Goal: Check status: Check status

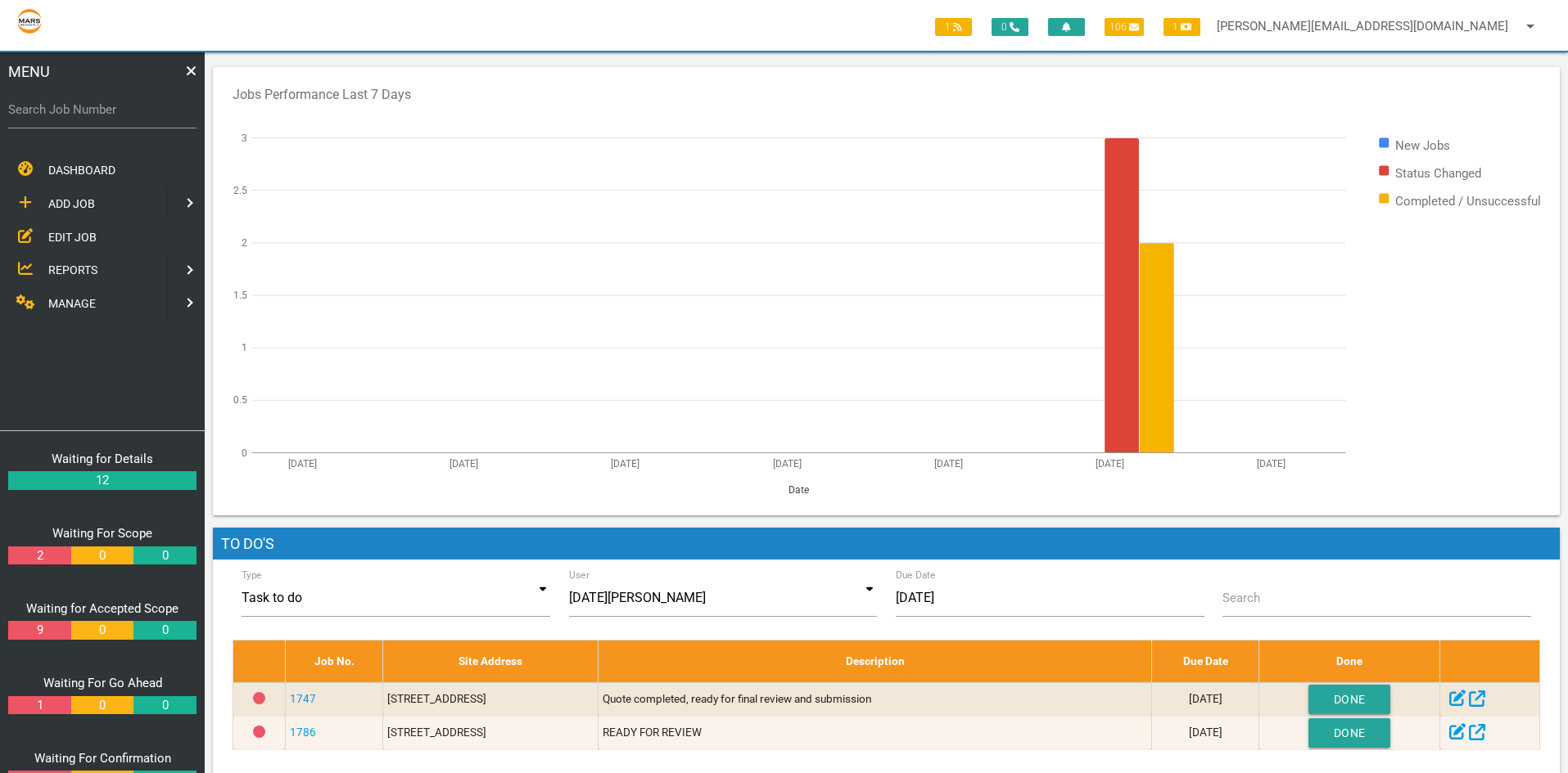
click at [35, 112] on label "Search Job Number" at bounding box center [101, 109] width 188 height 18
click at [35, 112] on input "Search Job Number" at bounding box center [101, 109] width 188 height 38
type input "1356"
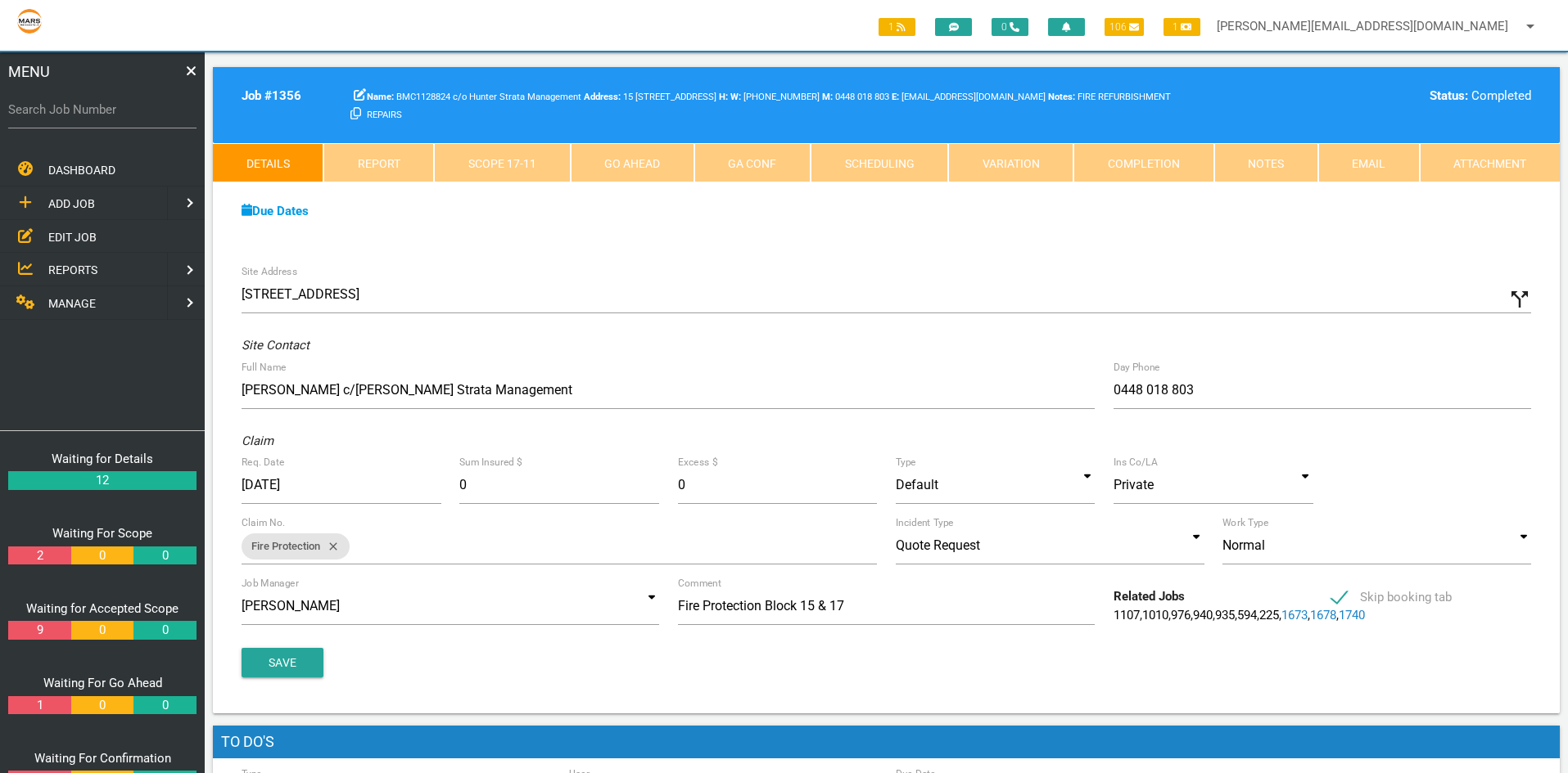
click at [1129, 164] on link "Completion" at bounding box center [1142, 162] width 140 height 40
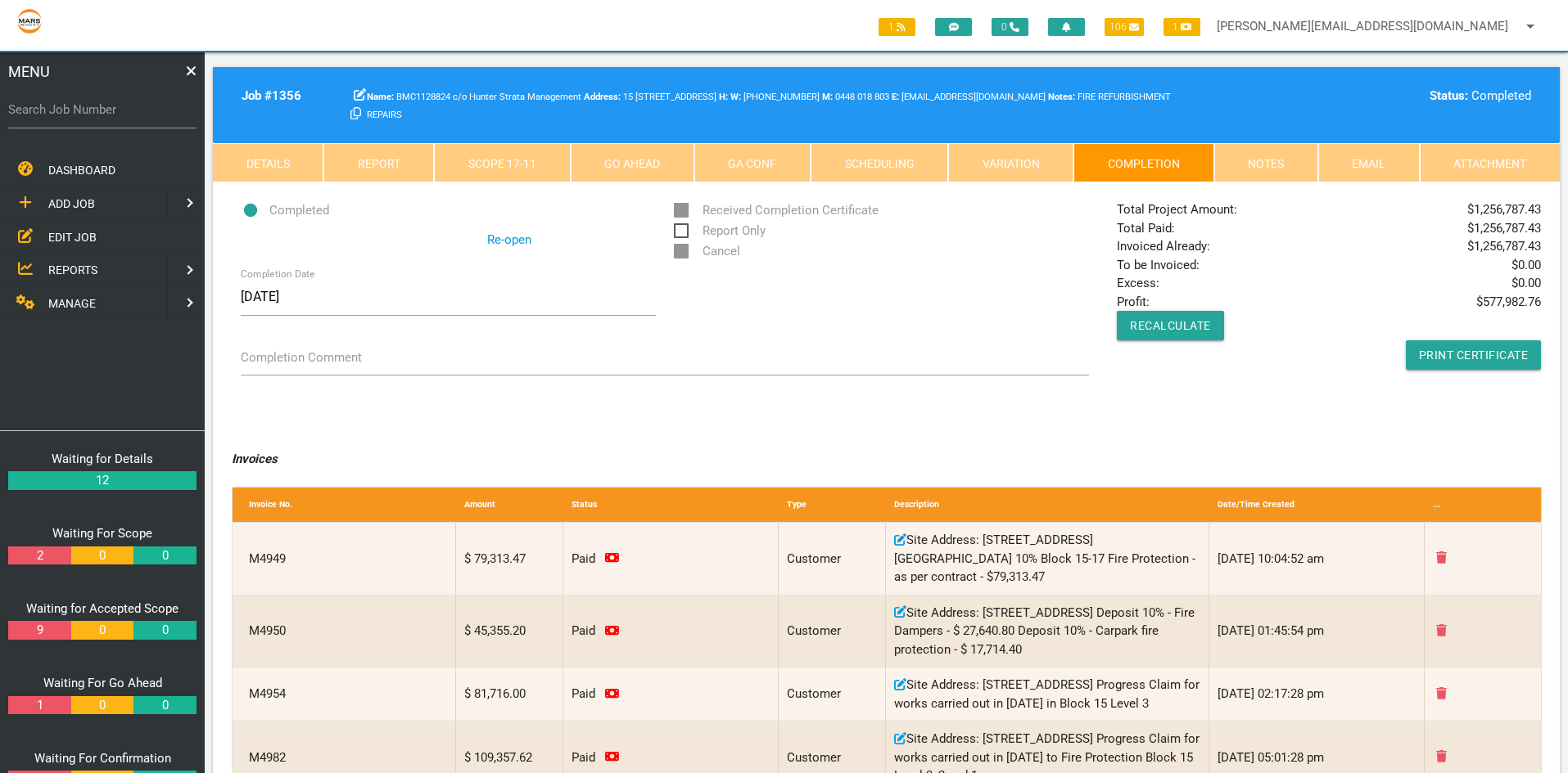
click at [49, 109] on label "Search Job Number" at bounding box center [101, 109] width 188 height 18
click at [49, 109] on input "Search Job Number" at bounding box center [101, 109] width 188 height 38
type input "1750"
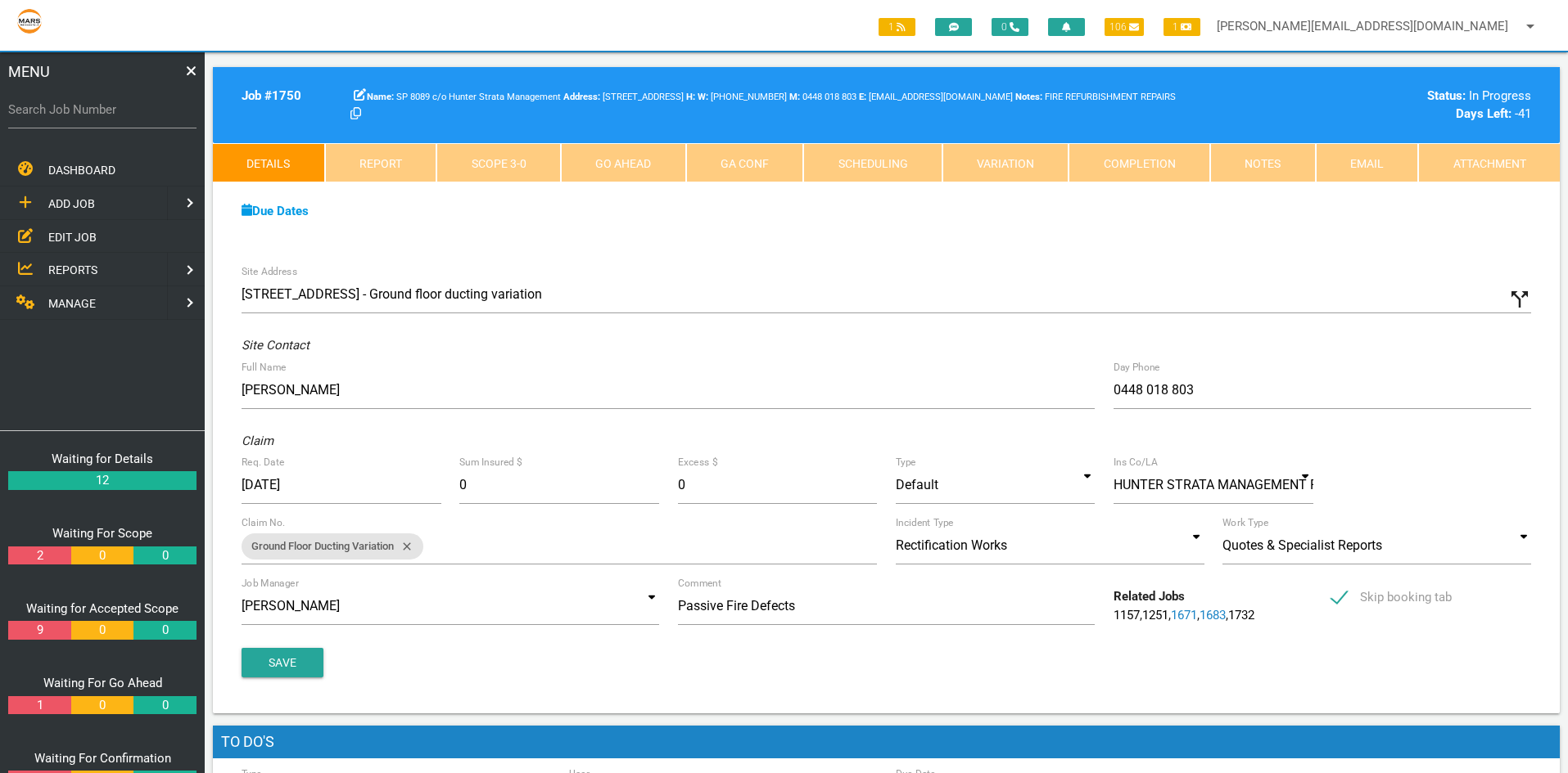
click at [508, 164] on link "Scope 3 - 0" at bounding box center [498, 162] width 125 height 40
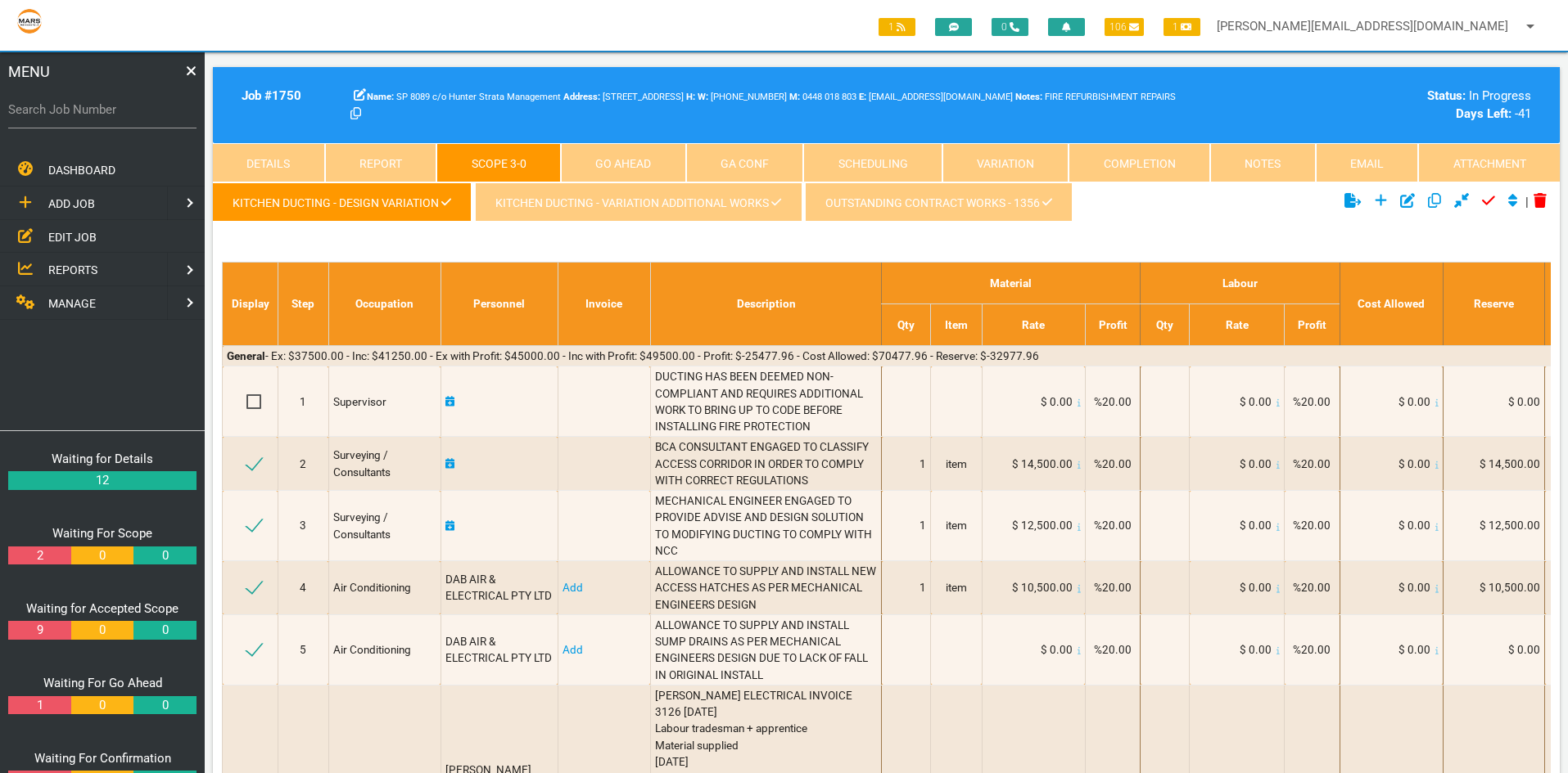
click at [1116, 164] on link "Completion" at bounding box center [1138, 162] width 142 height 40
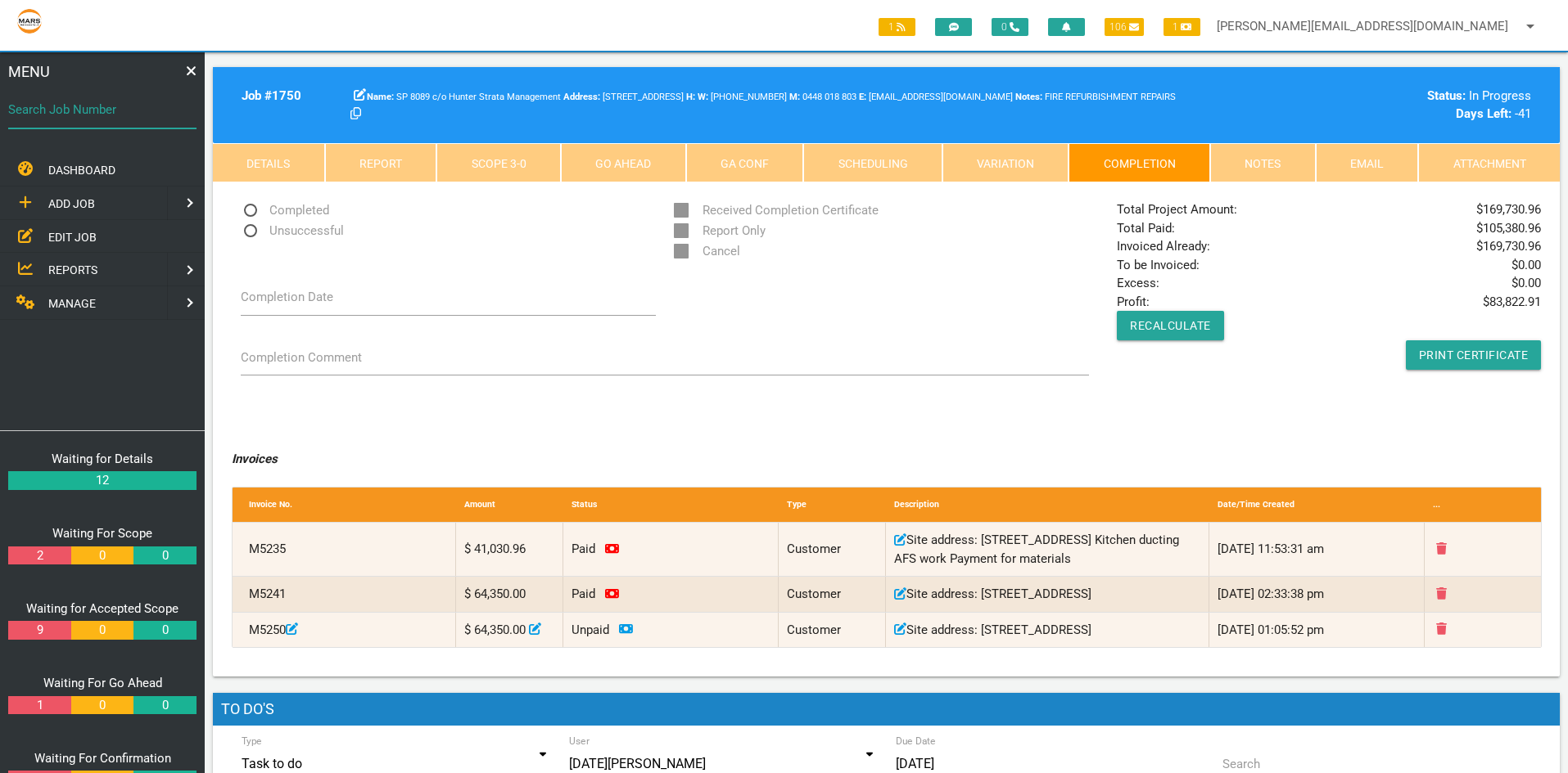
click at [115, 101] on div "Search Job Number" at bounding box center [101, 113] width 188 height 44
type input "1356"
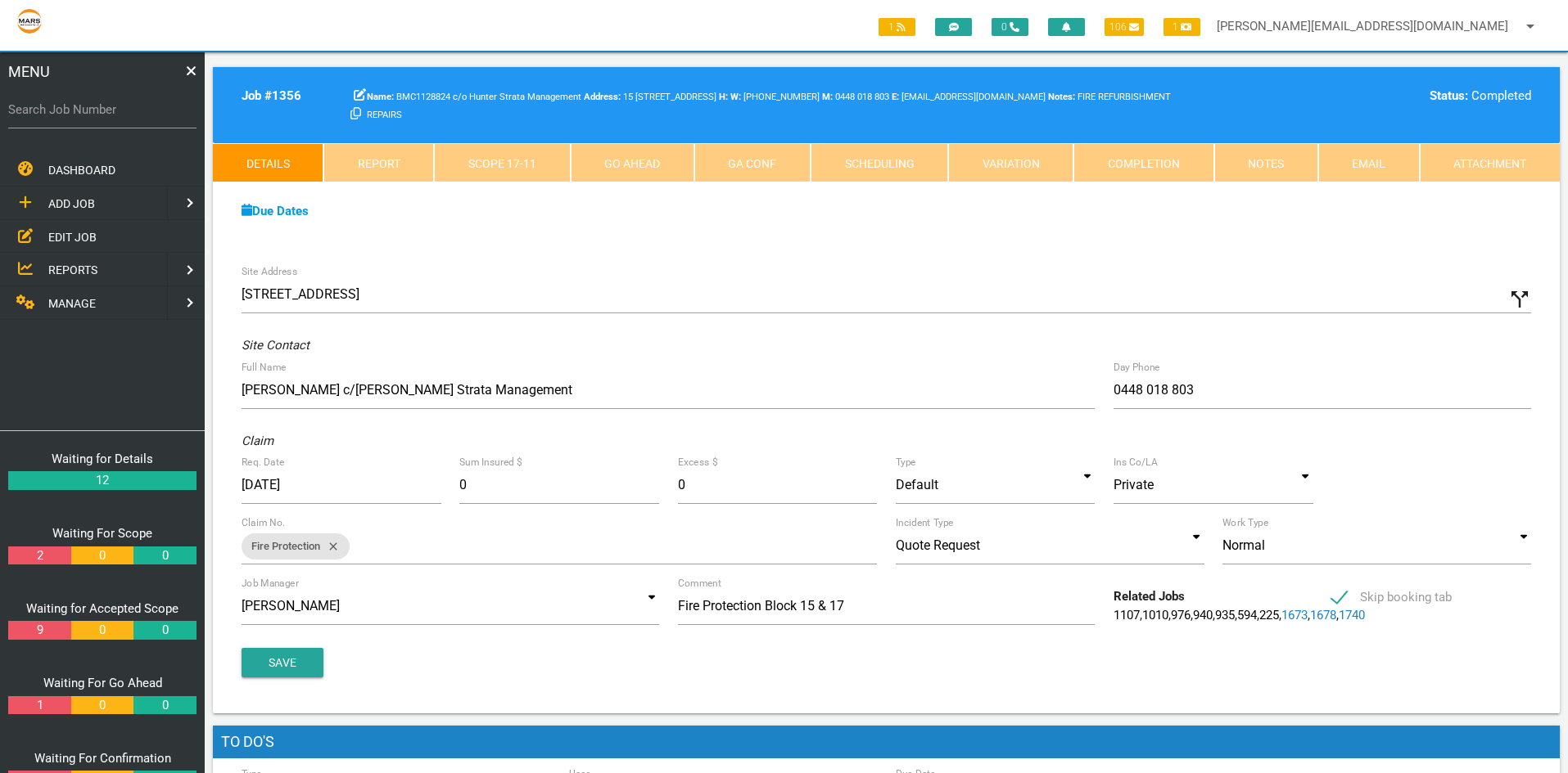
click at [1154, 170] on link "Completion" at bounding box center [1142, 162] width 140 height 40
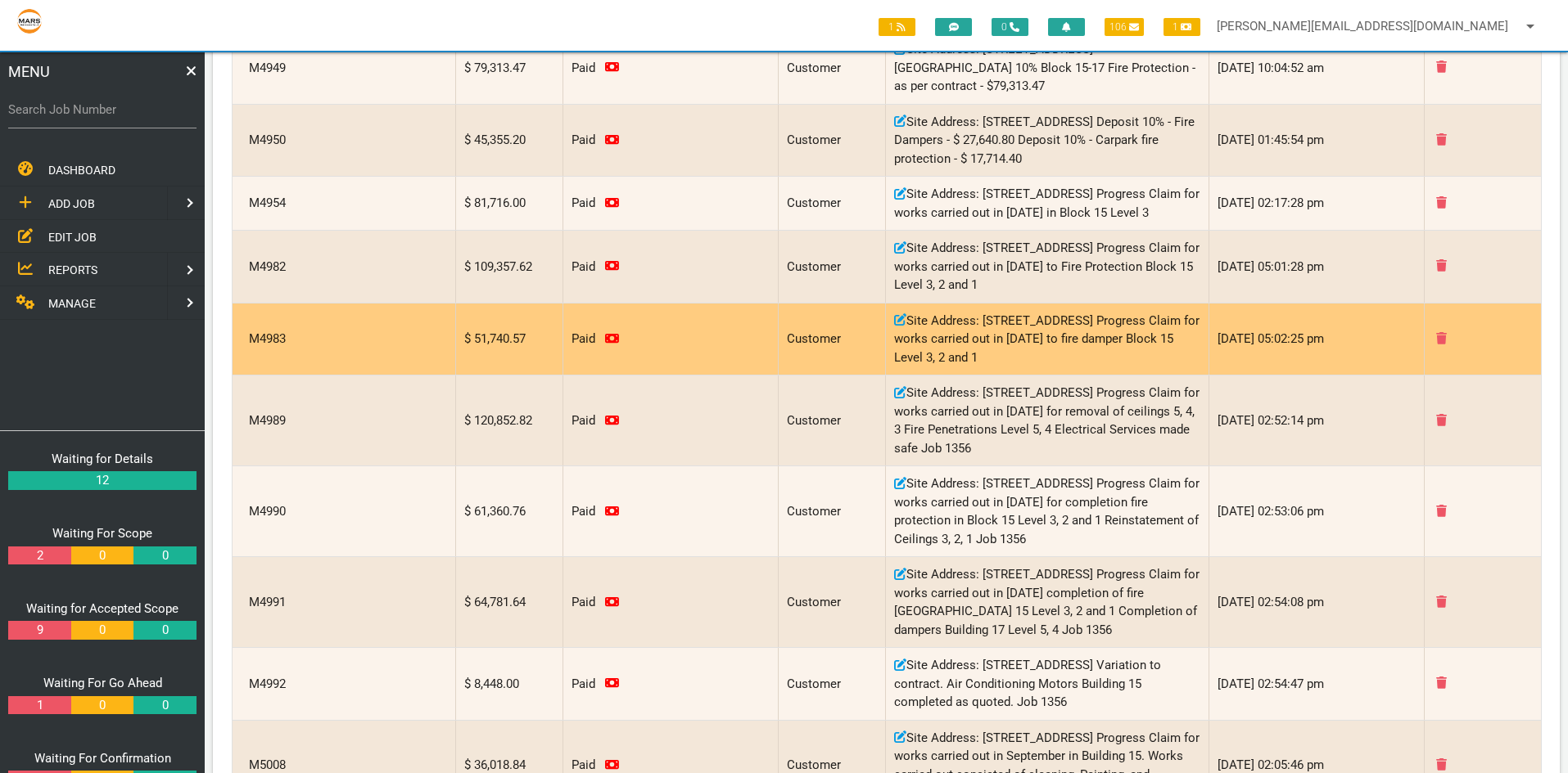
scroll to position [409, 0]
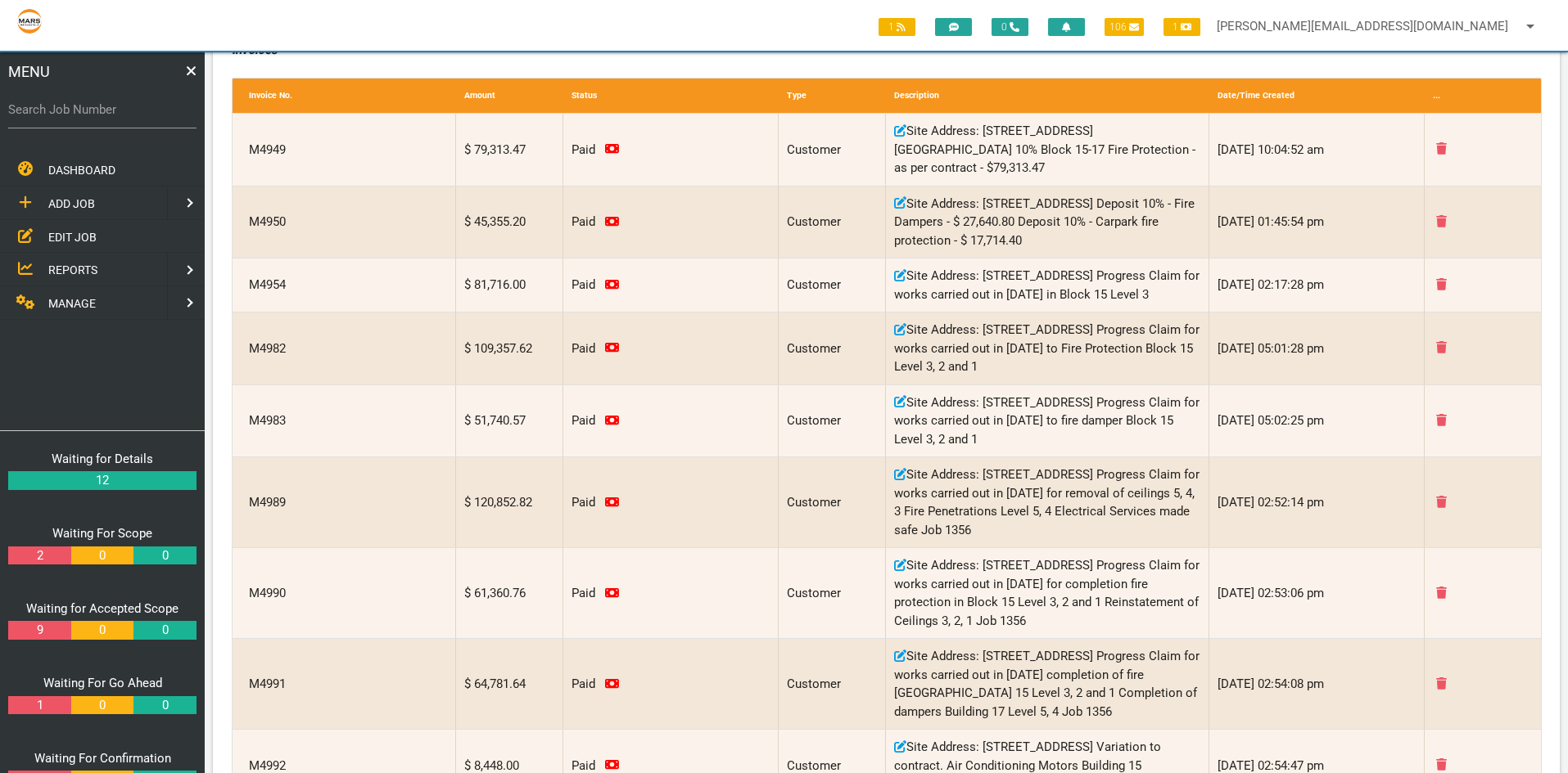
click at [59, 105] on label "Search Job Number" at bounding box center [101, 109] width 188 height 18
click at [59, 105] on input "Search Job Number" at bounding box center [101, 109] width 188 height 38
type input "017560"
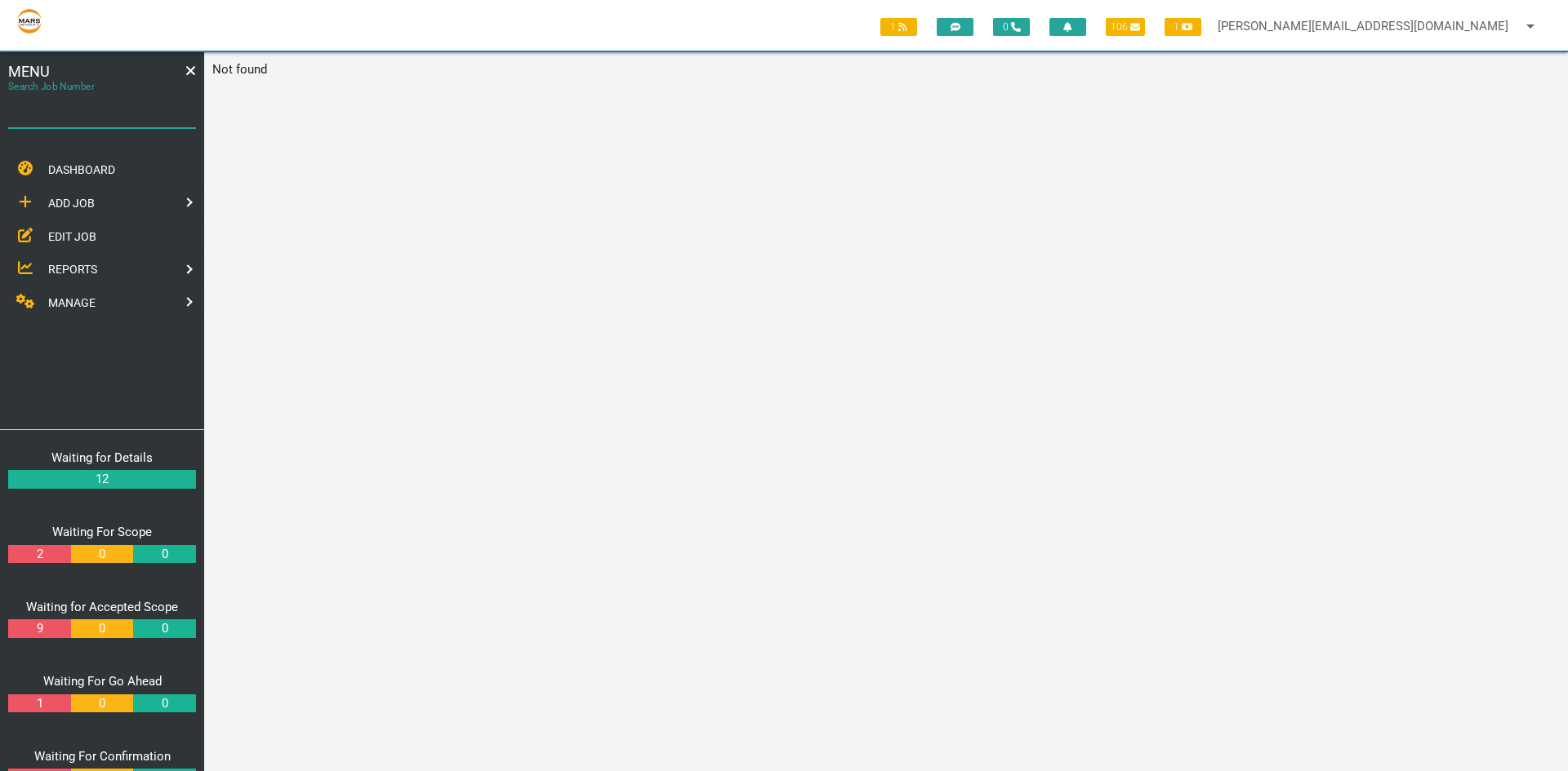
drag, startPoint x: 44, startPoint y: 99, endPoint x: 40, endPoint y: 106, distance: 8.1
click at [44, 99] on div "Search Job Number" at bounding box center [101, 113] width 188 height 44
type input "1750"
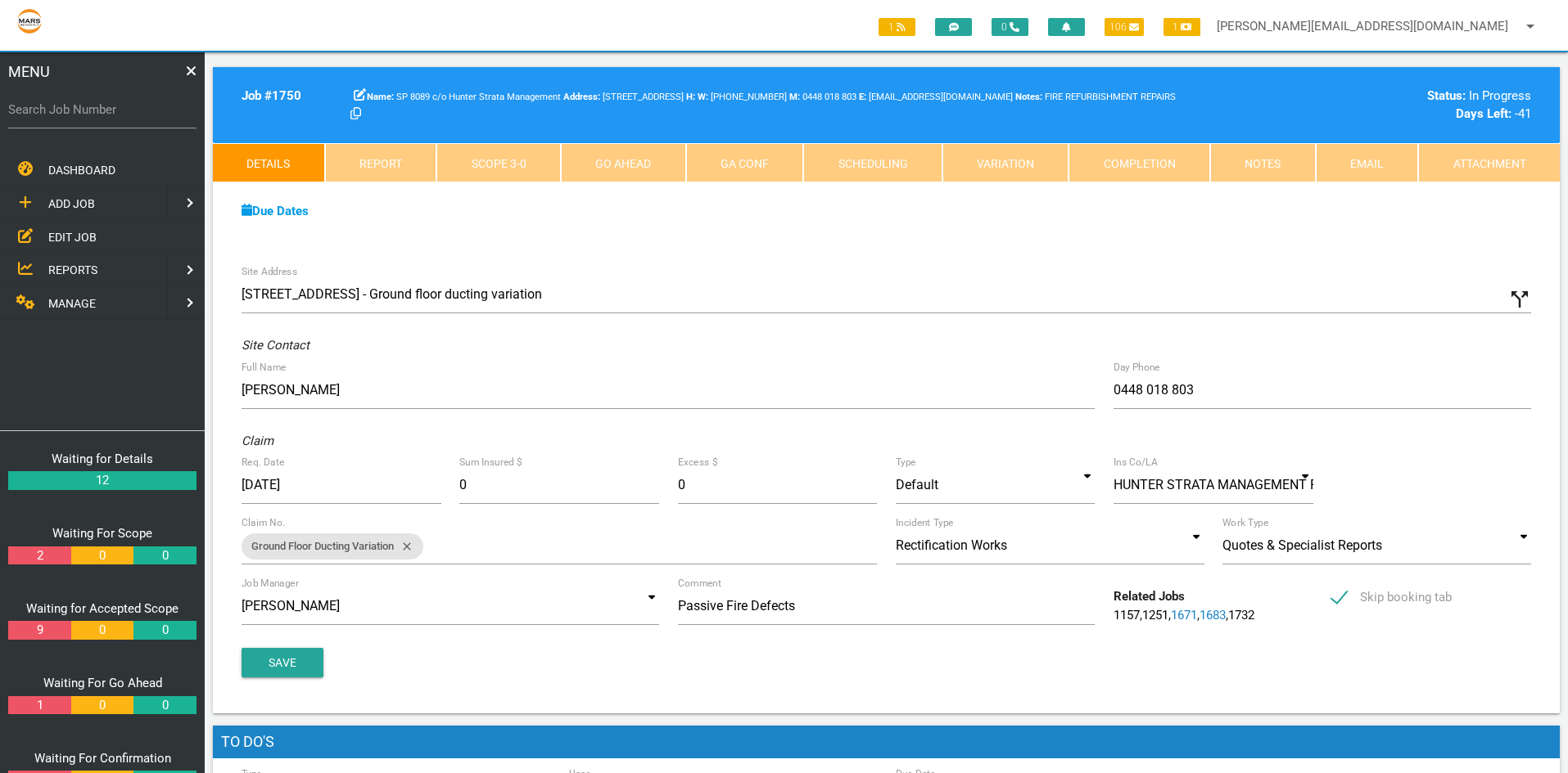
click at [1170, 159] on link "Completion" at bounding box center [1138, 162] width 142 height 40
